Goal: Use online tool/utility: Utilize a website feature to perform a specific function

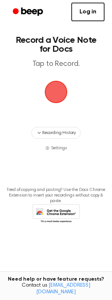
click at [57, 94] on span "button" at bounding box center [55, 91] width 41 height 41
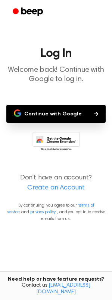
click at [43, 111] on button "Continue with Google" at bounding box center [55, 114] width 99 height 18
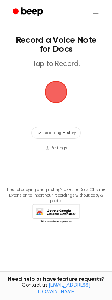
click at [55, 88] on span "button" at bounding box center [55, 91] width 31 height 31
click at [45, 92] on span "button" at bounding box center [55, 92] width 33 height 33
click at [54, 87] on span "button" at bounding box center [55, 91] width 41 height 41
click at [96, 9] on html "Record a Voice Note for Docs Tap to Record. Recording History Settings Tired of…" at bounding box center [56, 150] width 112 height 300
click at [57, 90] on html "Record a Voice Note for Docs Tap to Record. Recording History Settings Tired of…" at bounding box center [56, 150] width 112 height 300
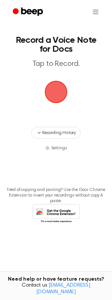
click at [55, 92] on span "button" at bounding box center [56, 92] width 42 height 42
click at [50, 90] on span "button" at bounding box center [55, 92] width 33 height 33
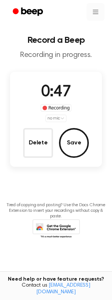
click at [95, 15] on html "Record a Beep Recording in progress. 0:47 Recording no mic Delete Save Tired of…" at bounding box center [56, 150] width 112 height 300
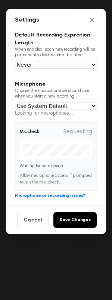
click at [86, 25] on div "Settings" at bounding box center [56, 20] width 100 height 22
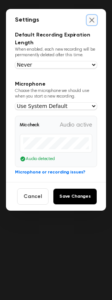
click at [89, 21] on icon "Close settings" at bounding box center [91, 19] width 7 height 7
